Goal: Find specific page/section: Find specific page/section

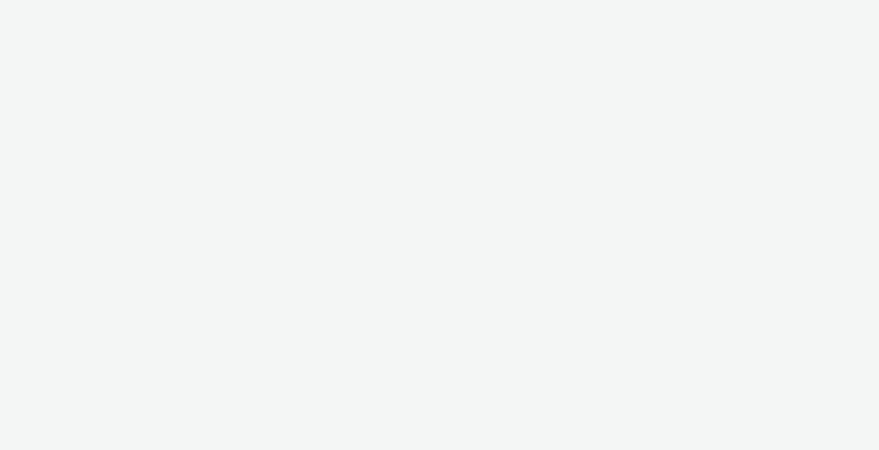
select select "ee301871-b224-4a7c-a6c0-58ba98d5d280"
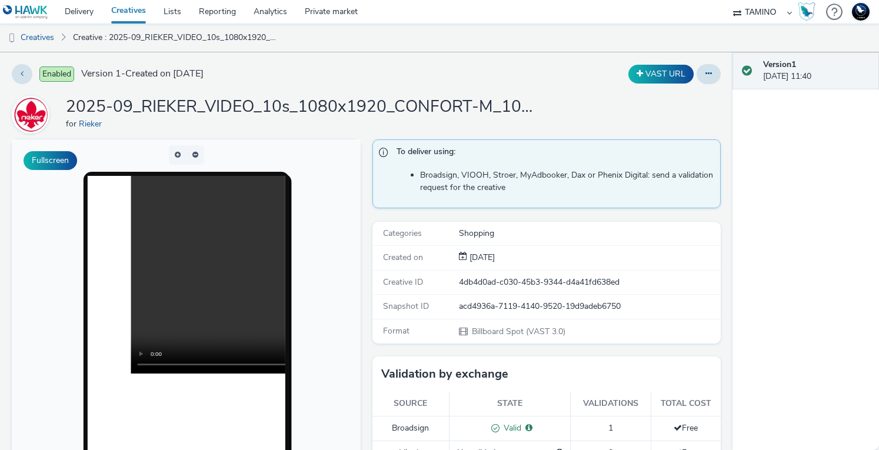
click at [124, 15] on link "Creatives" at bounding box center [128, 12] width 52 height 24
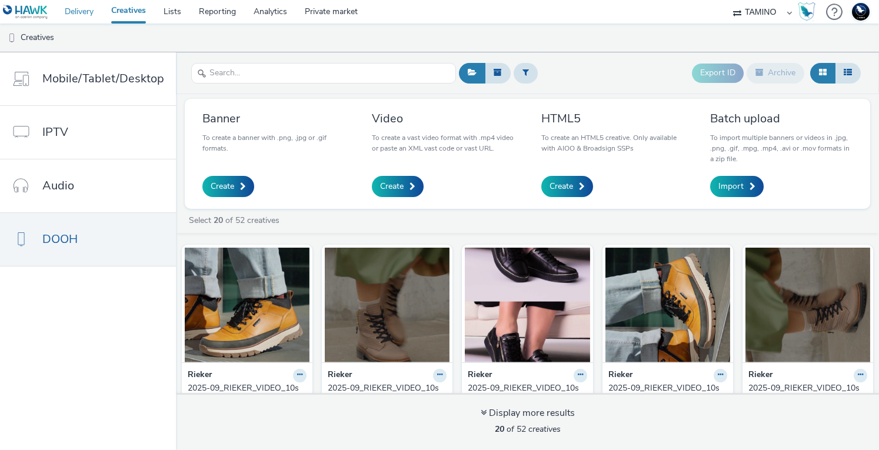
click at [77, 12] on link "Delivery" at bounding box center [79, 12] width 46 height 24
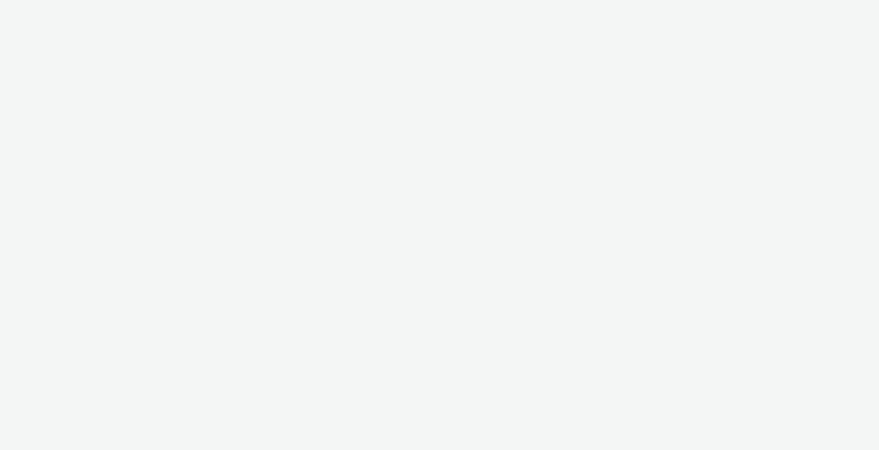
select select "ee301871-b224-4a7c-a6c0-58ba98d5d280"
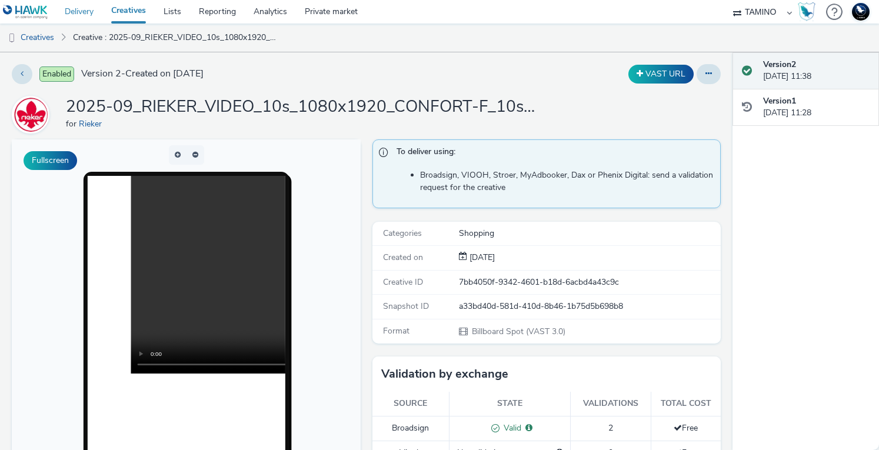
click at [71, 15] on link "Delivery" at bounding box center [79, 12] width 46 height 24
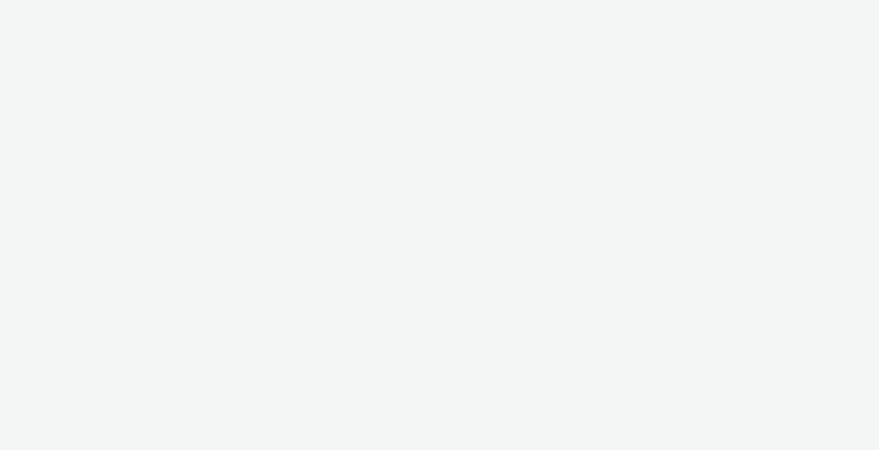
select select "08a58170-7f08-4922-abc8-b2d1eb407230"
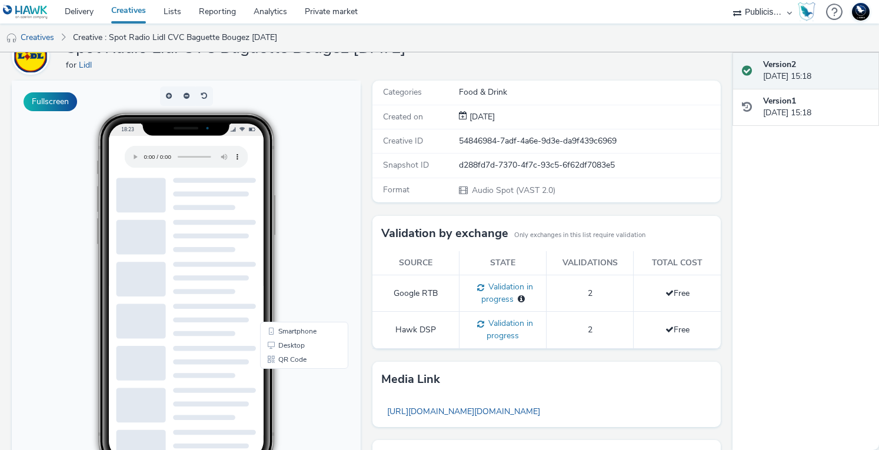
click at [568, 64] on div "Spot Radio Lidl CVC Baguette Bougez 29-09-25 for Lidl" at bounding box center [366, 56] width 709 height 38
